Goal: Task Accomplishment & Management: Use online tool/utility

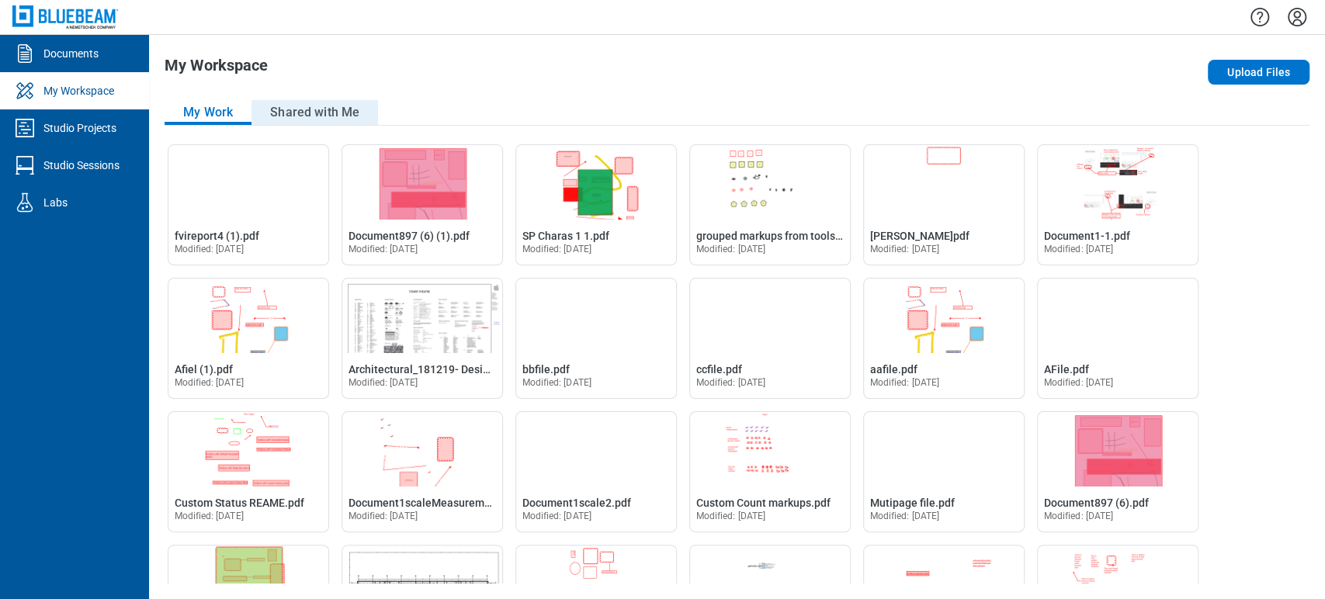
click at [291, 121] on button "Shared with Me" at bounding box center [315, 112] width 127 height 25
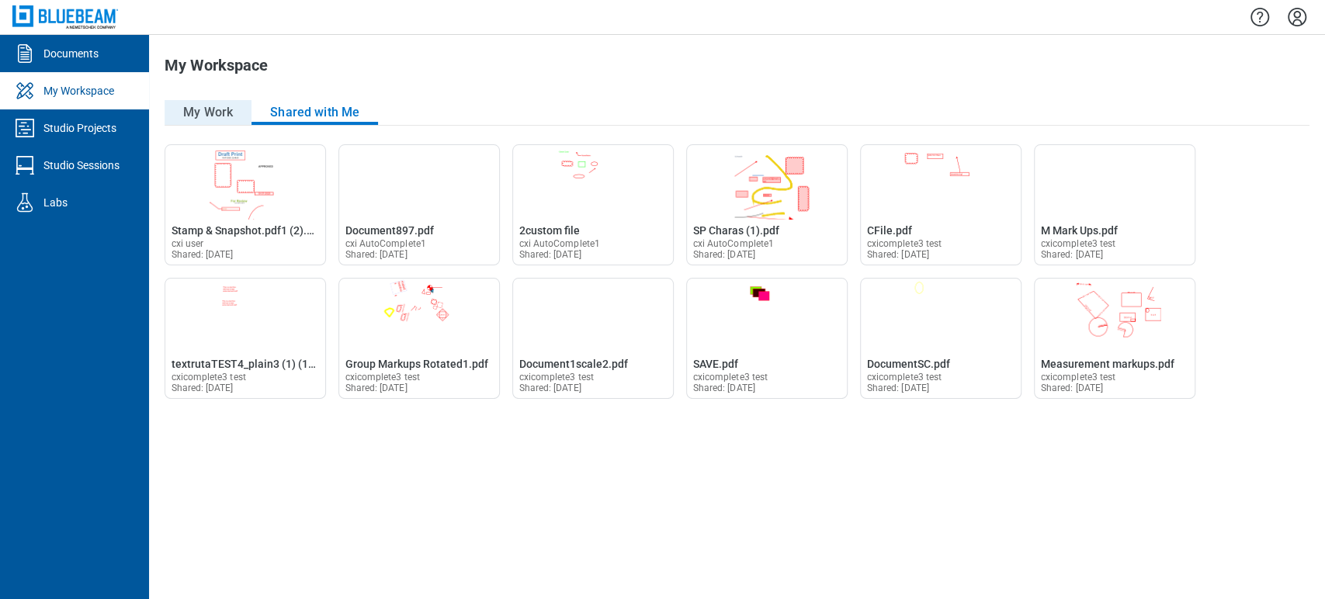
click at [216, 116] on button "My Work" at bounding box center [208, 112] width 87 height 25
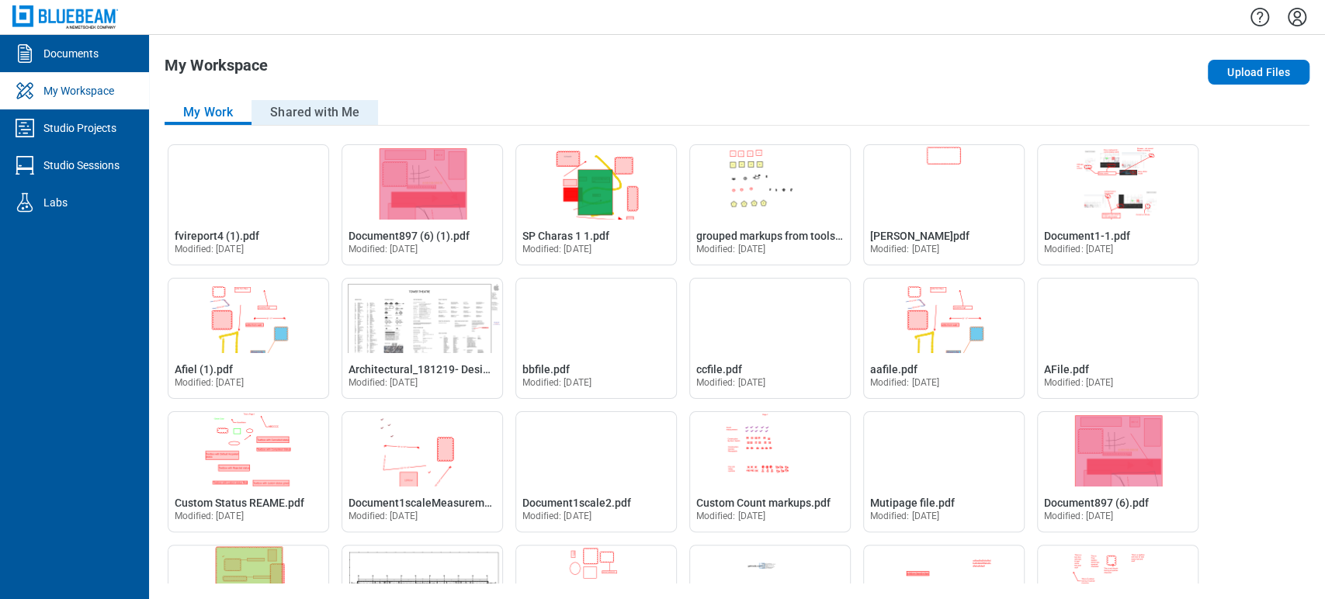
click at [321, 113] on button "Shared with Me" at bounding box center [315, 112] width 127 height 25
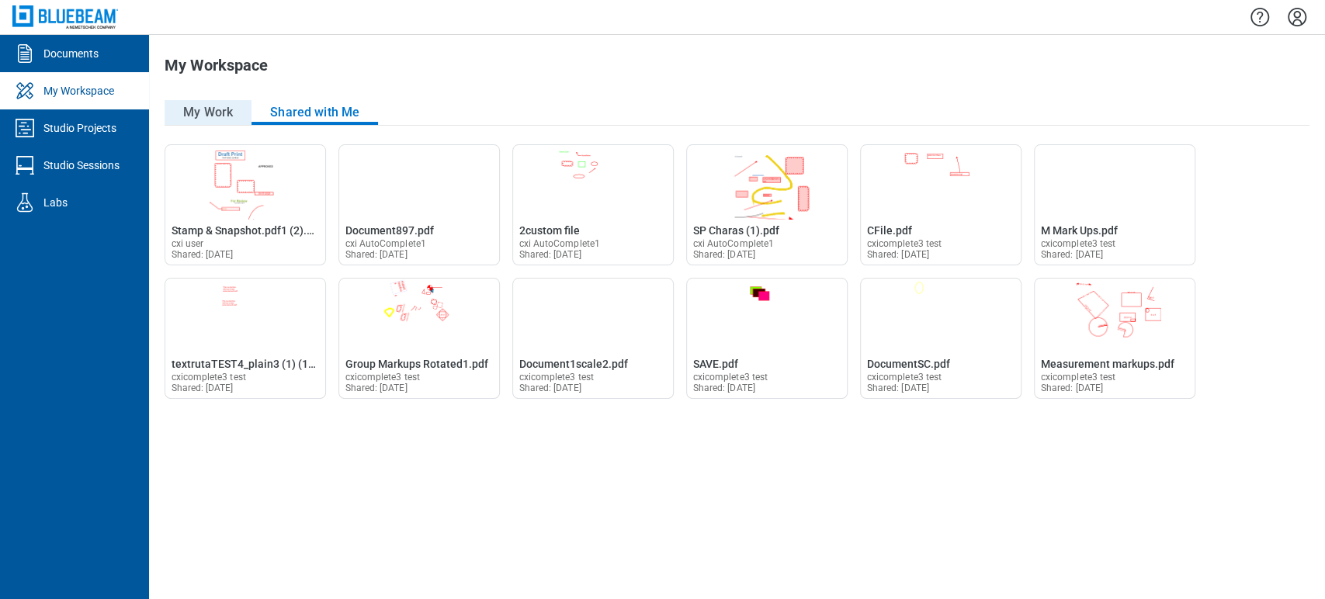
click at [219, 116] on button "My Work" at bounding box center [208, 112] width 87 height 25
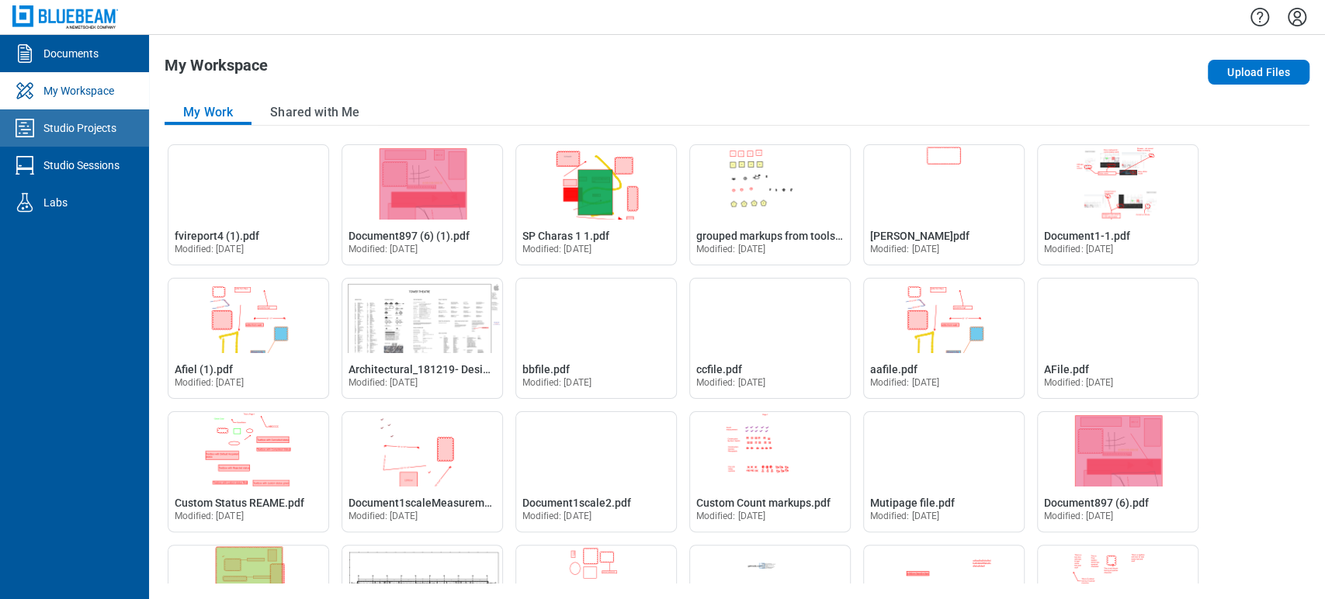
click at [43, 144] on link "Studio Projects" at bounding box center [74, 127] width 149 height 37
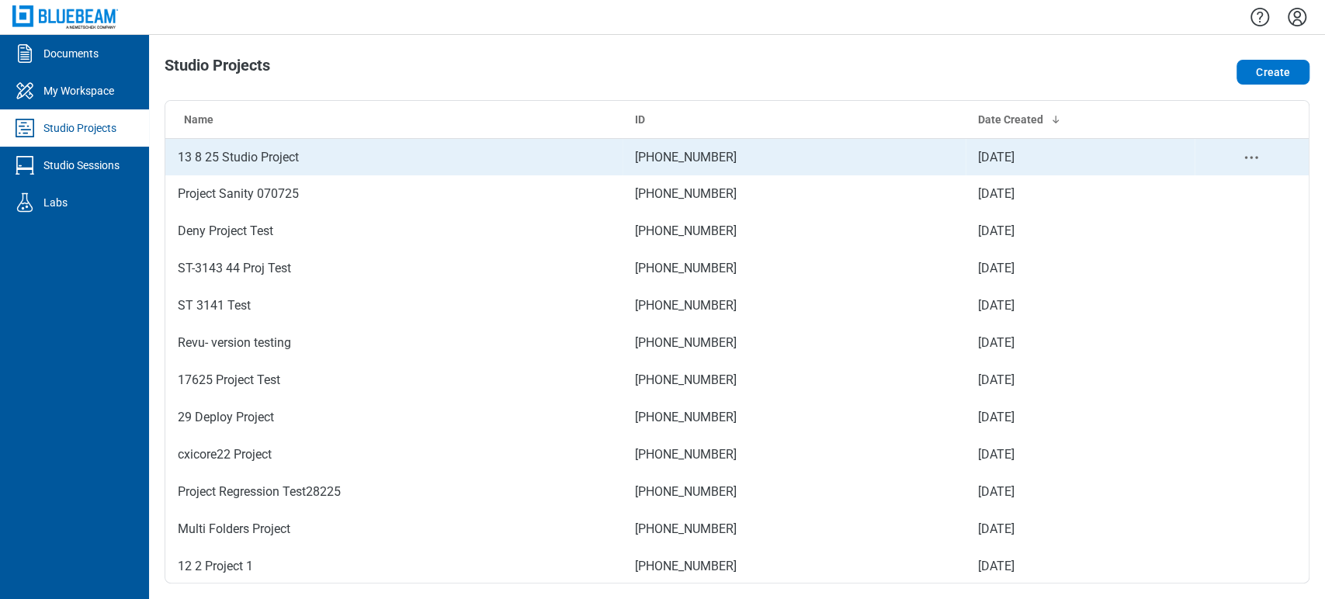
click at [229, 165] on td "13 8 25 Studio Project" at bounding box center [393, 156] width 457 height 37
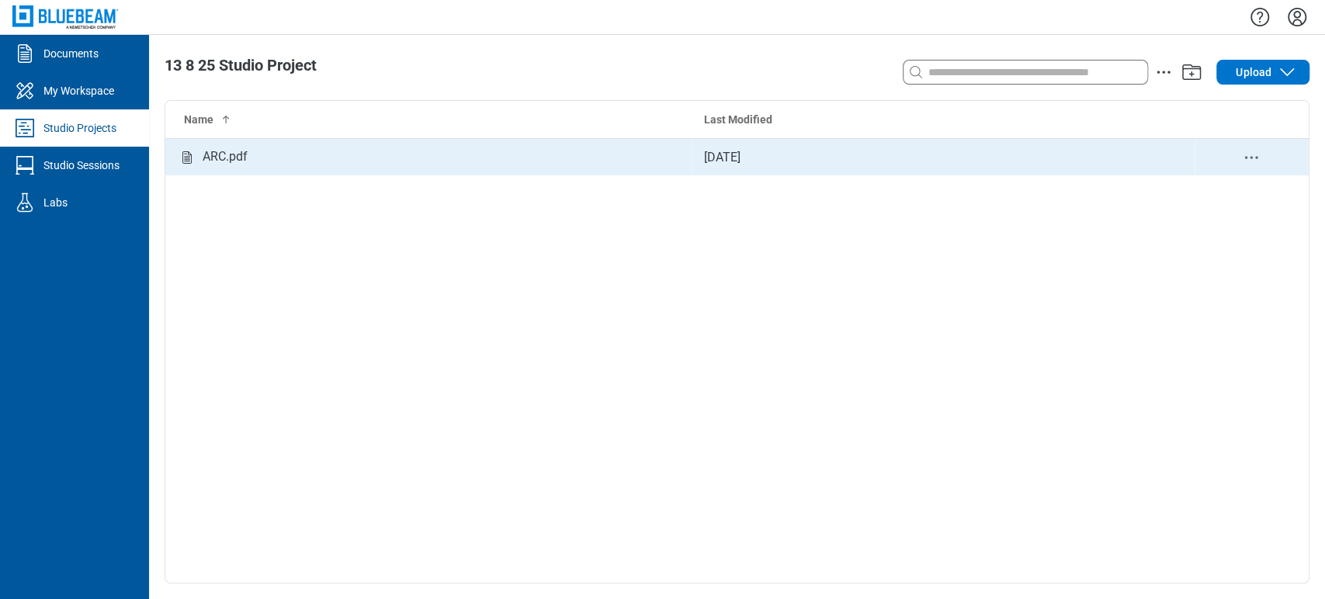
click at [346, 146] on td "ARC.pdf" at bounding box center [428, 156] width 526 height 37
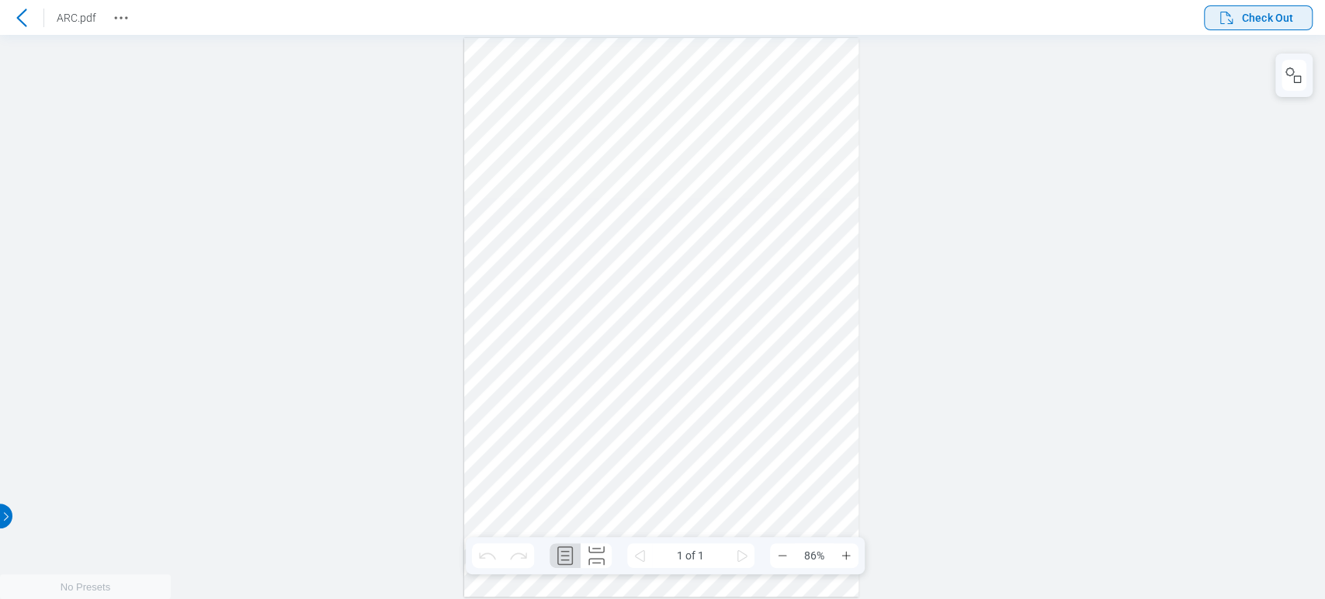
click at [1228, 12] on icon "button" at bounding box center [1226, 18] width 19 height 19
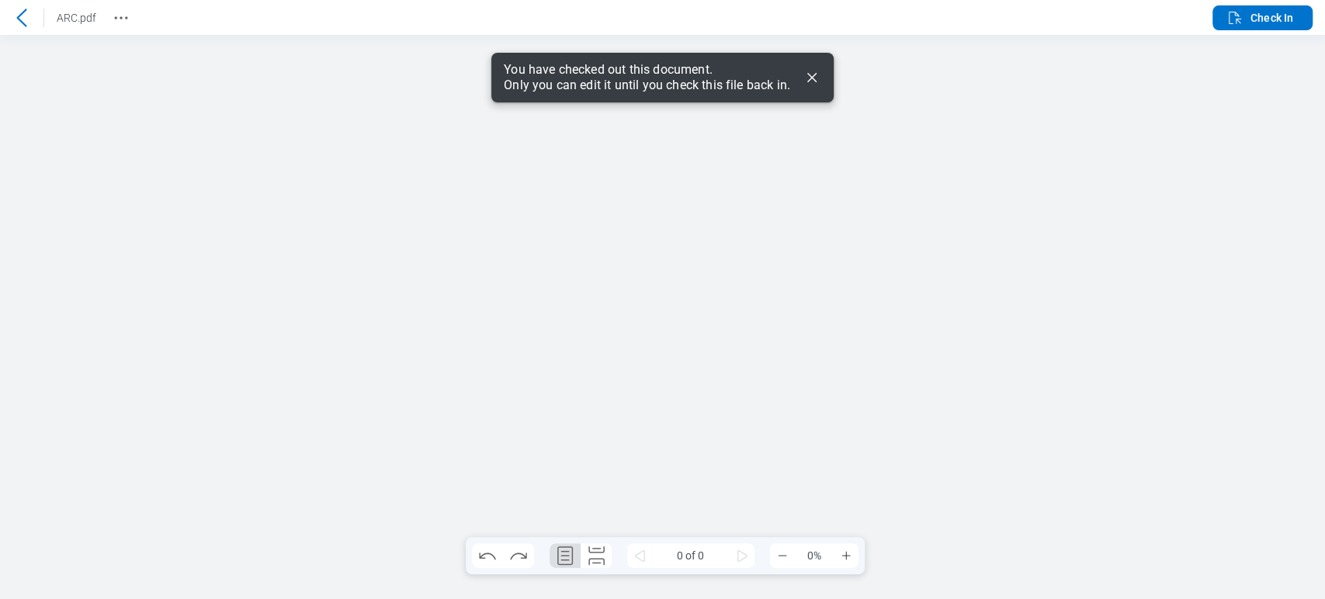
click at [815, 69] on icon "Dismiss" at bounding box center [812, 77] width 19 height 19
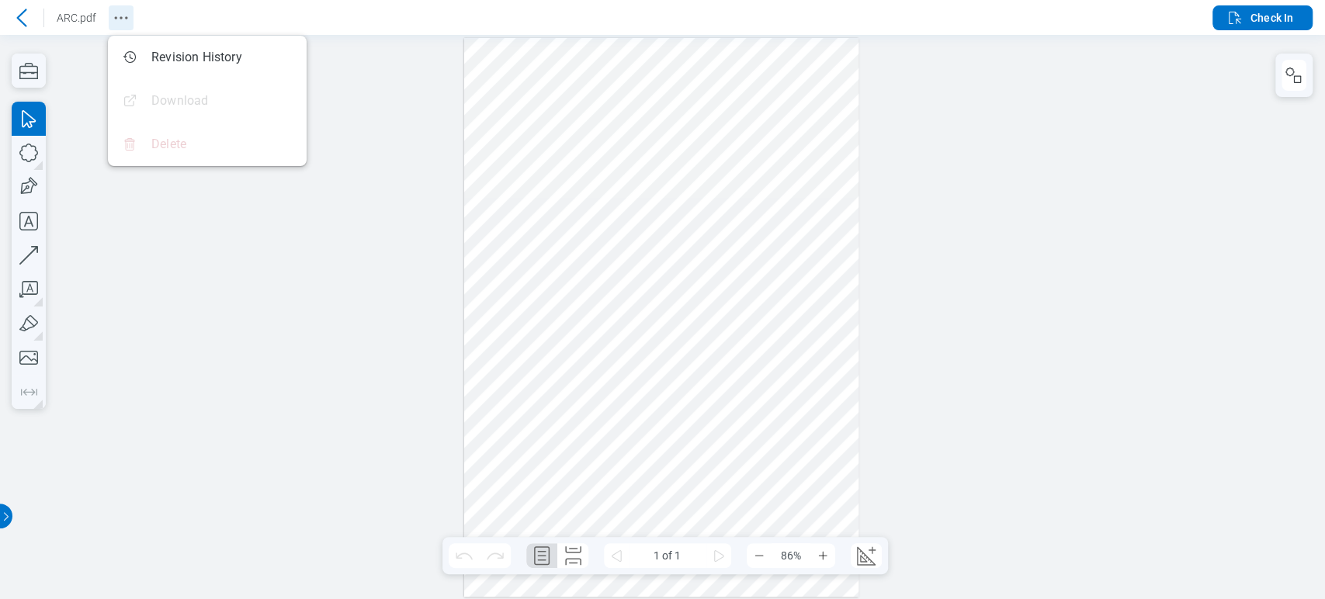
click at [120, 22] on icon "Revision History" at bounding box center [121, 18] width 19 height 19
click at [1272, 25] on span "Check In" at bounding box center [1260, 18] width 68 height 19
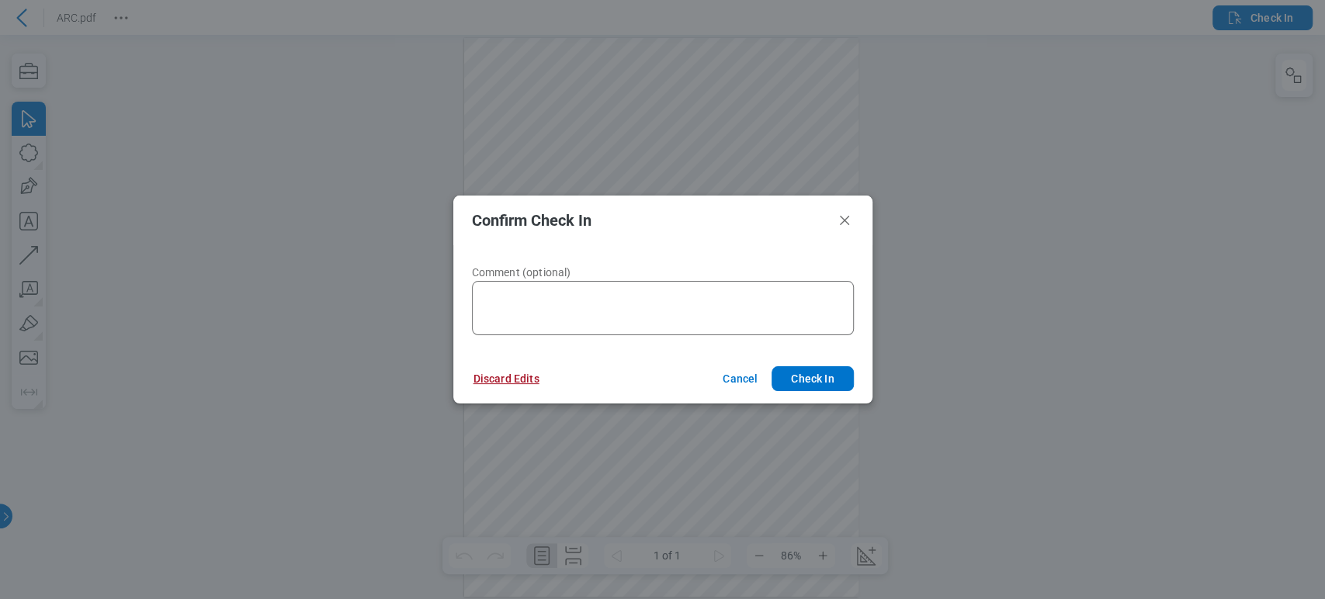
click at [502, 384] on button "Discard Edits" at bounding box center [506, 378] width 103 height 25
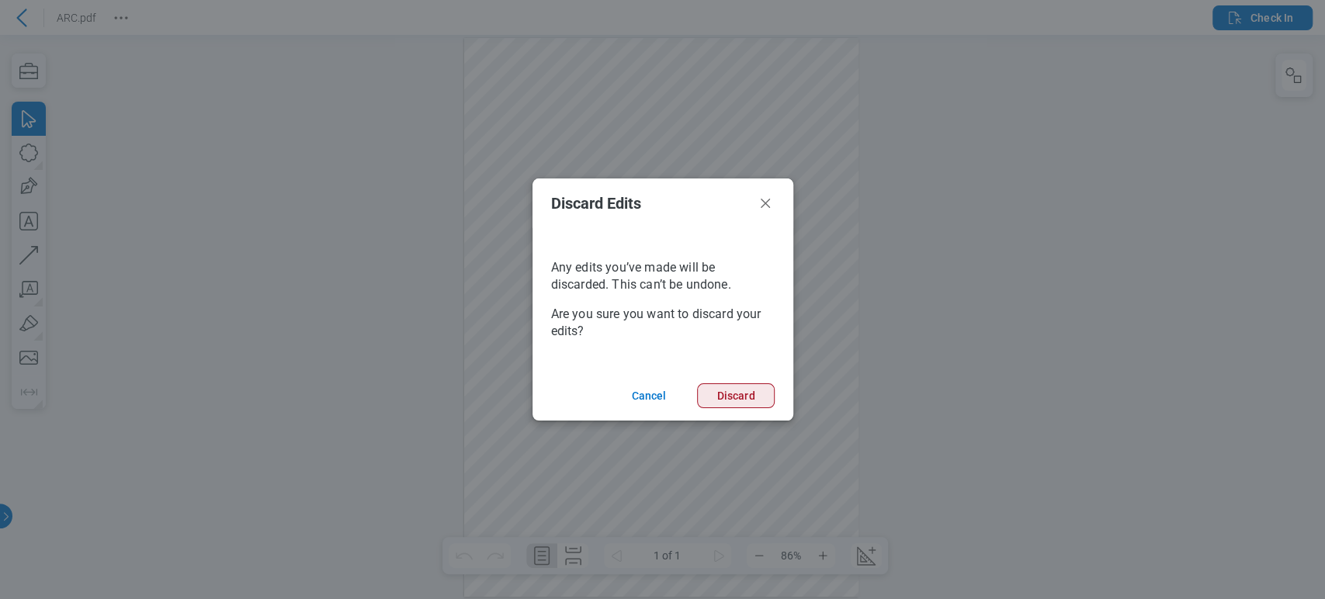
click at [739, 399] on button "Discard" at bounding box center [735, 396] width 77 height 25
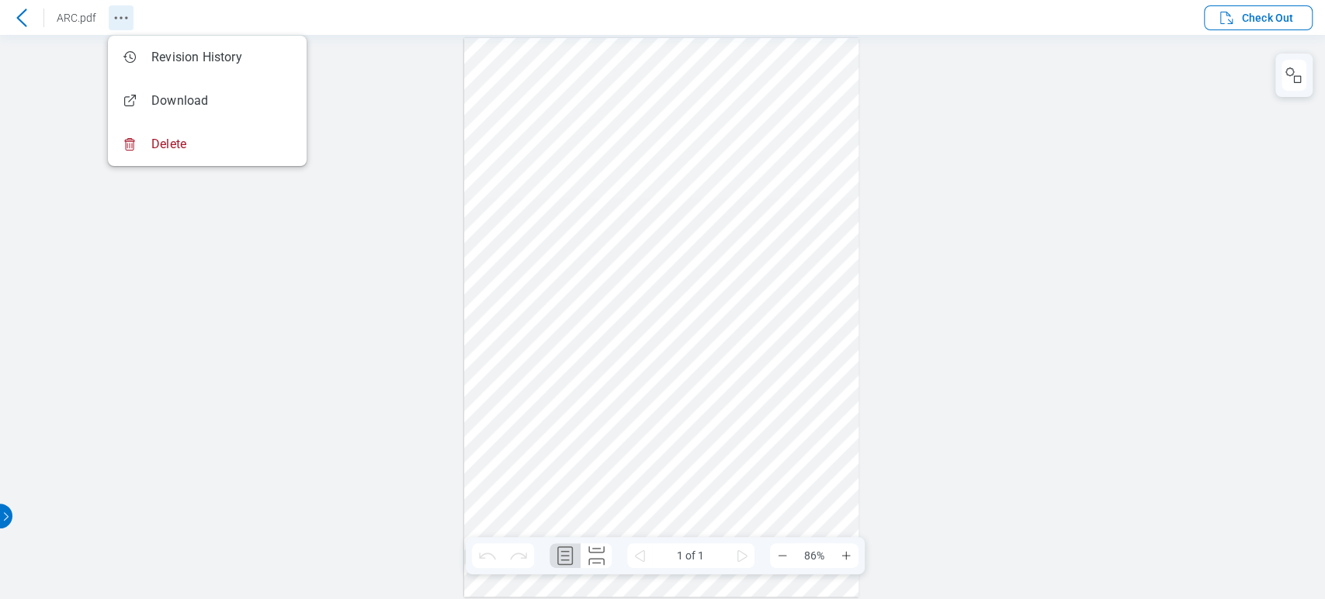
click at [115, 6] on button "Revision History" at bounding box center [121, 17] width 25 height 25
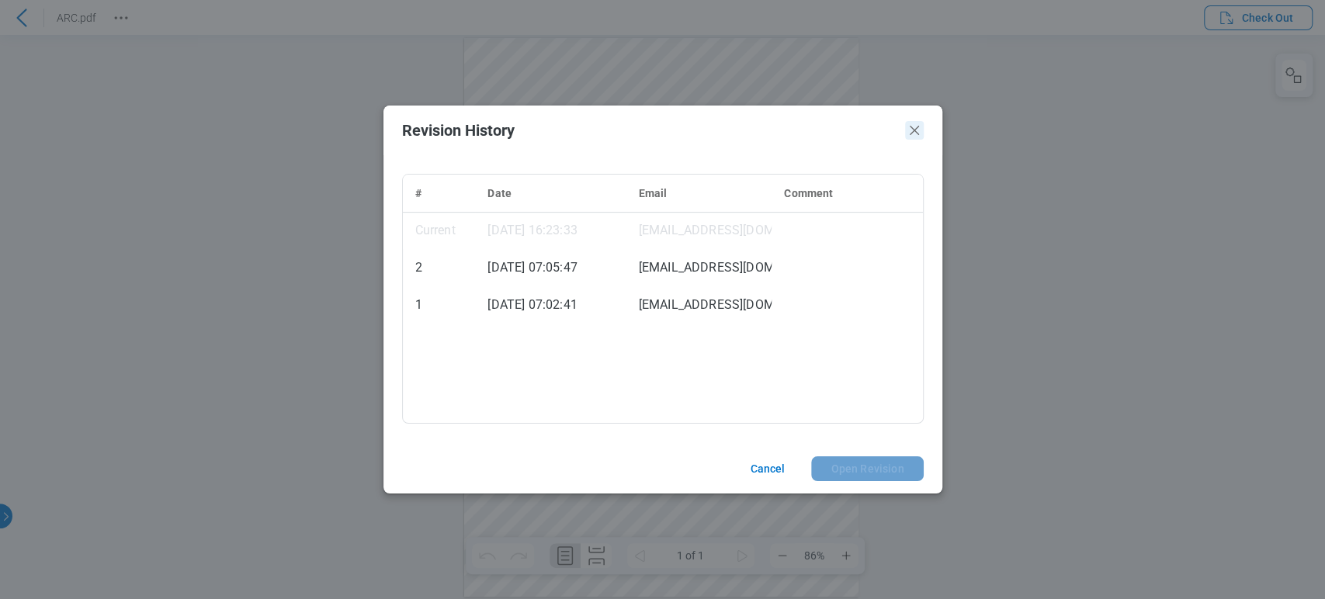
click at [910, 128] on icon "Close" at bounding box center [914, 130] width 19 height 19
